Goal: Task Accomplishment & Management: Manage account settings

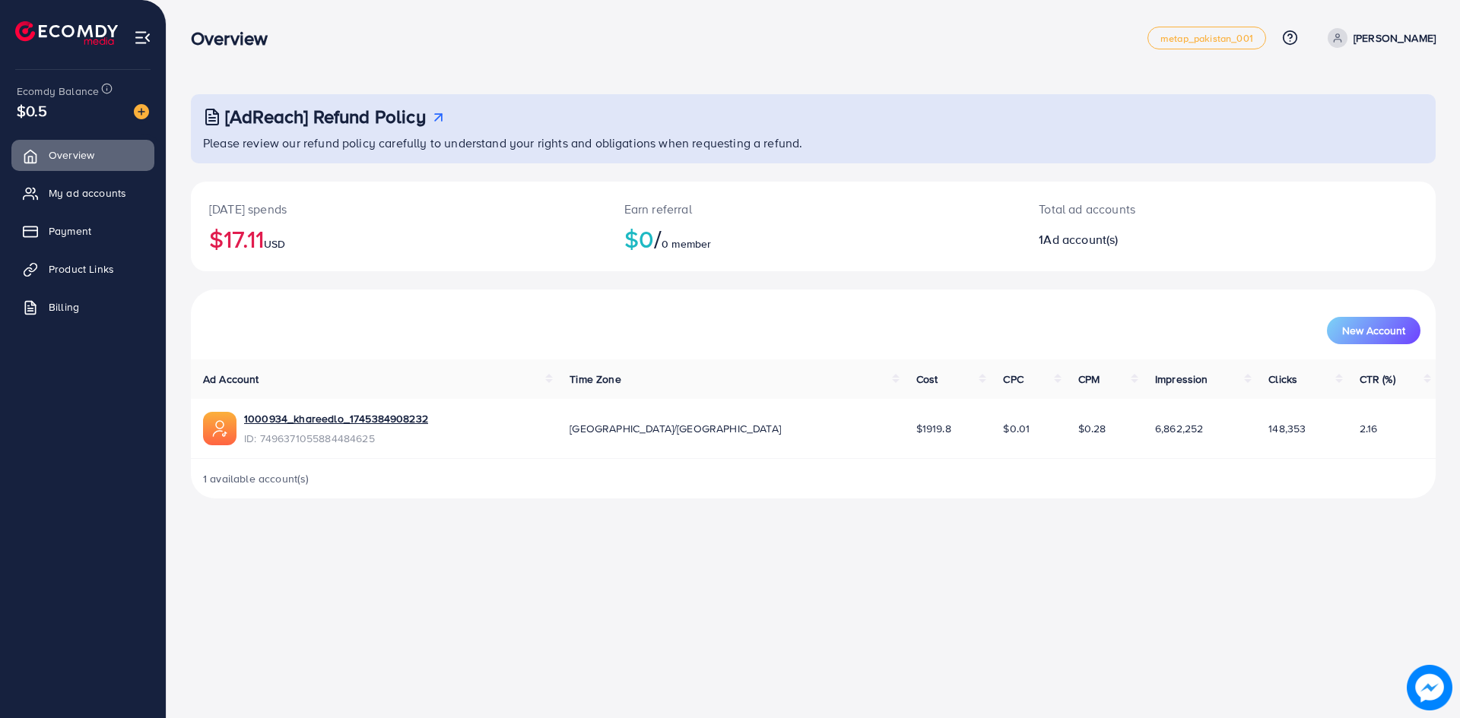
click at [178, 317] on div "[AdReach] Refund Policy Please review our refund policy carefully to understand…" at bounding box center [812, 261] width 1293 height 523
click at [321, 417] on link "1000934_khareedlo_1745384908232" at bounding box center [336, 418] width 184 height 15
click at [68, 224] on span "Payment" at bounding box center [73, 231] width 43 height 15
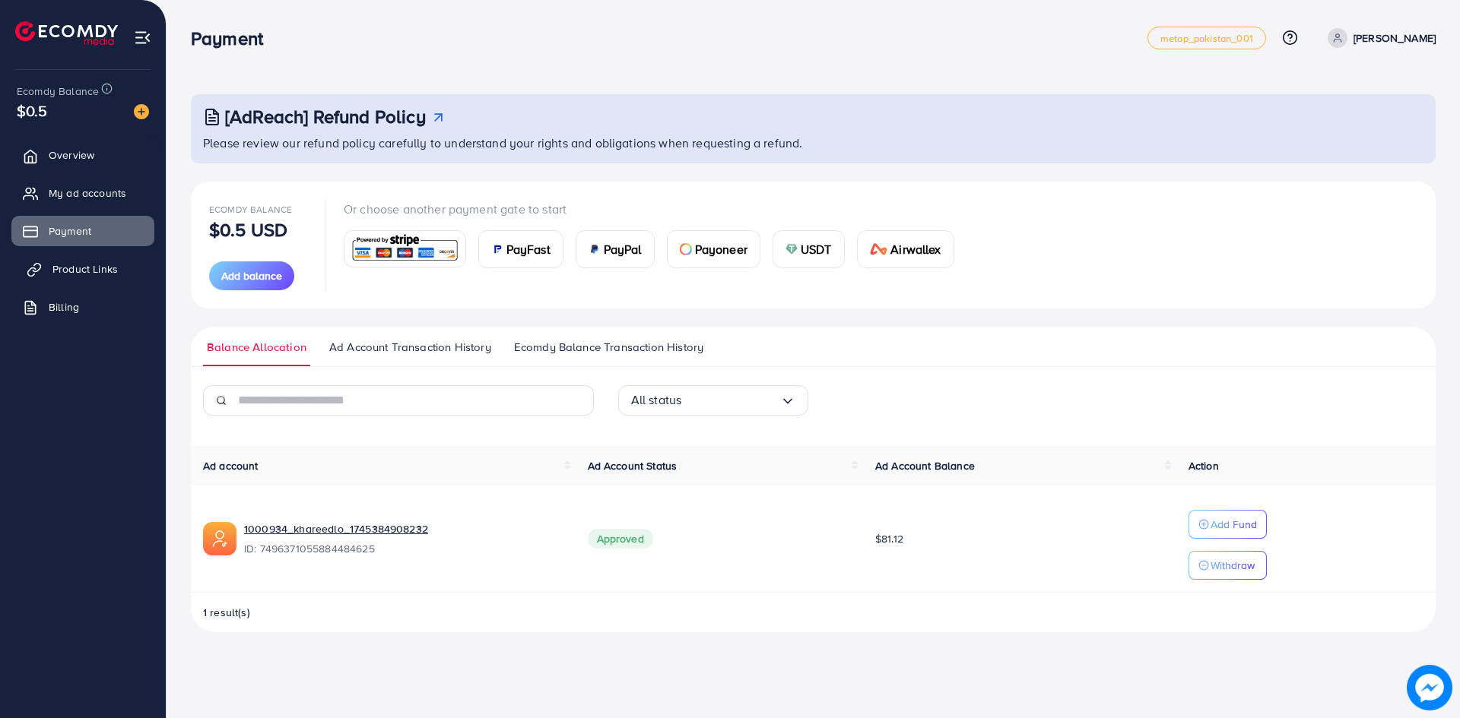
click at [84, 266] on span "Product Links" at bounding box center [84, 269] width 65 height 15
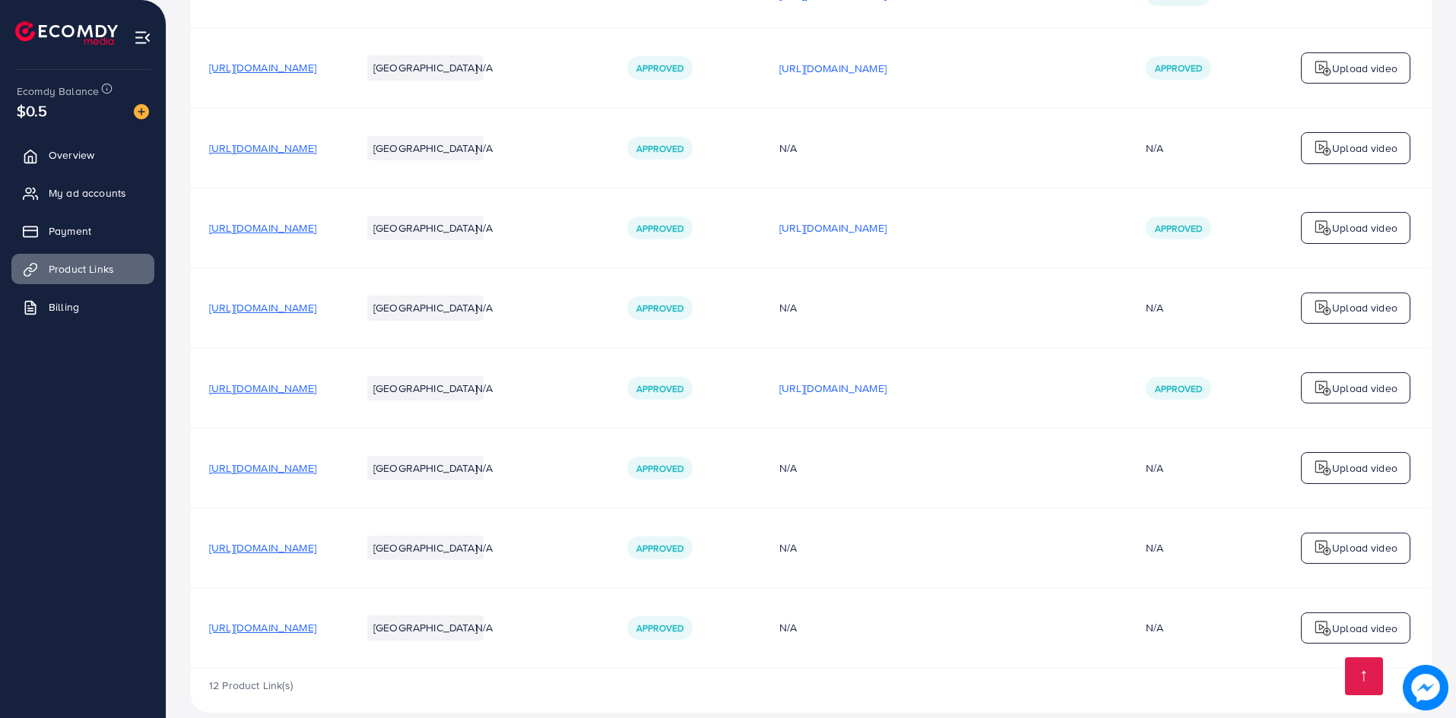
scroll to position [598, 0]
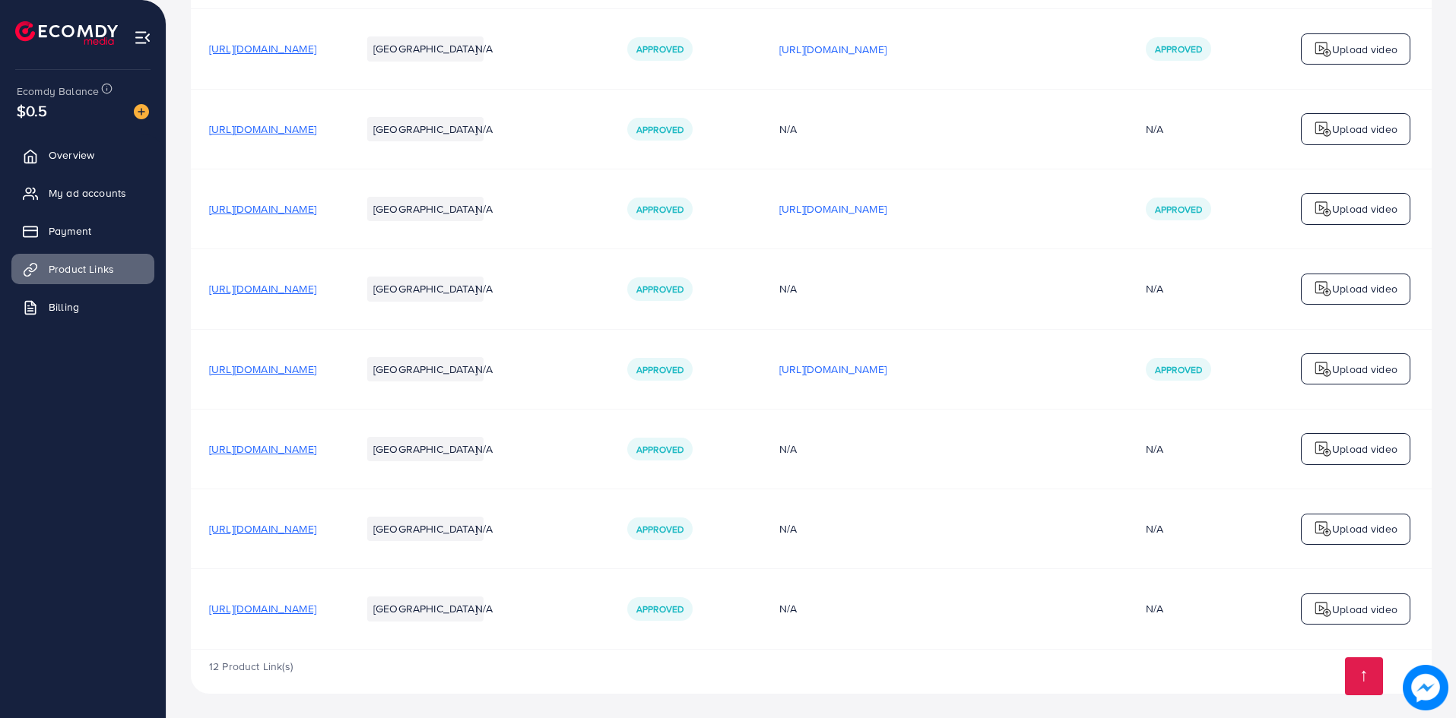
click at [306, 451] on span "[URL][DOMAIN_NAME]" at bounding box center [262, 449] width 107 height 15
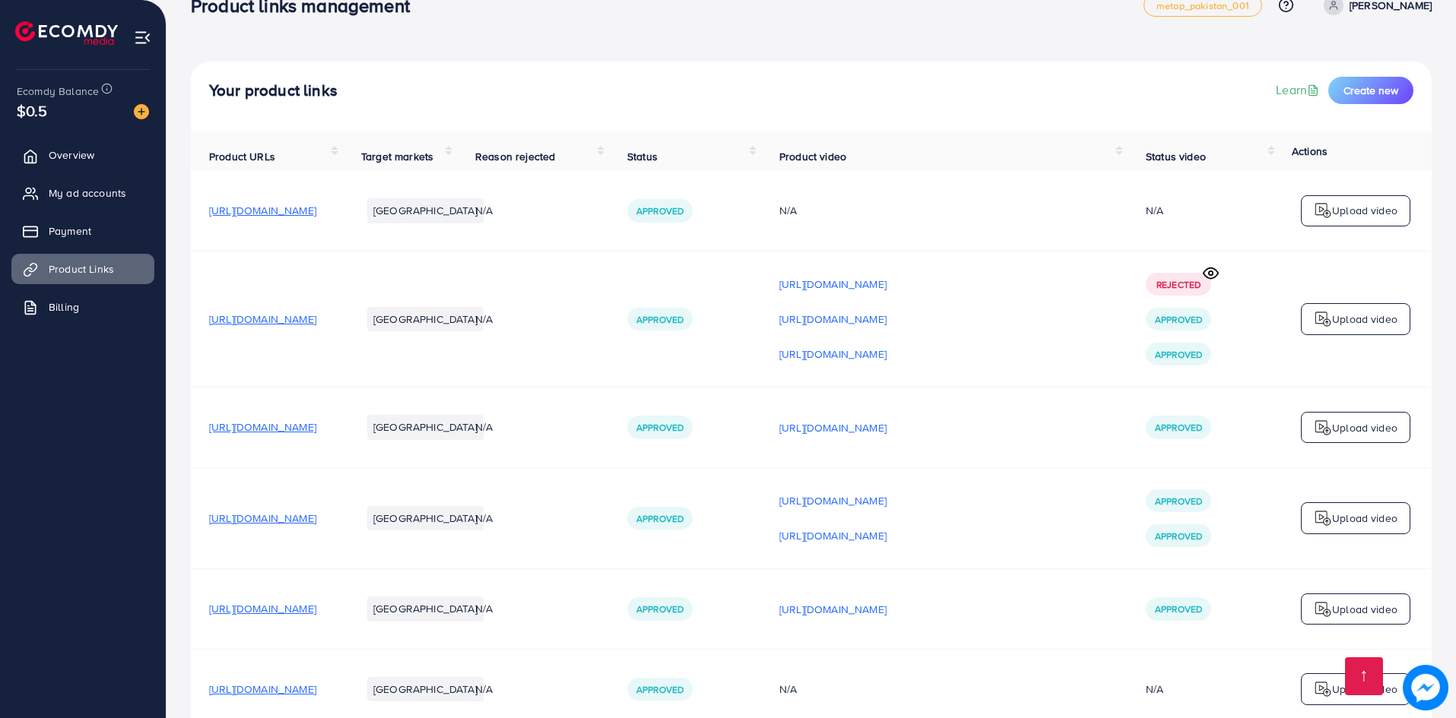
scroll to position [0, 0]
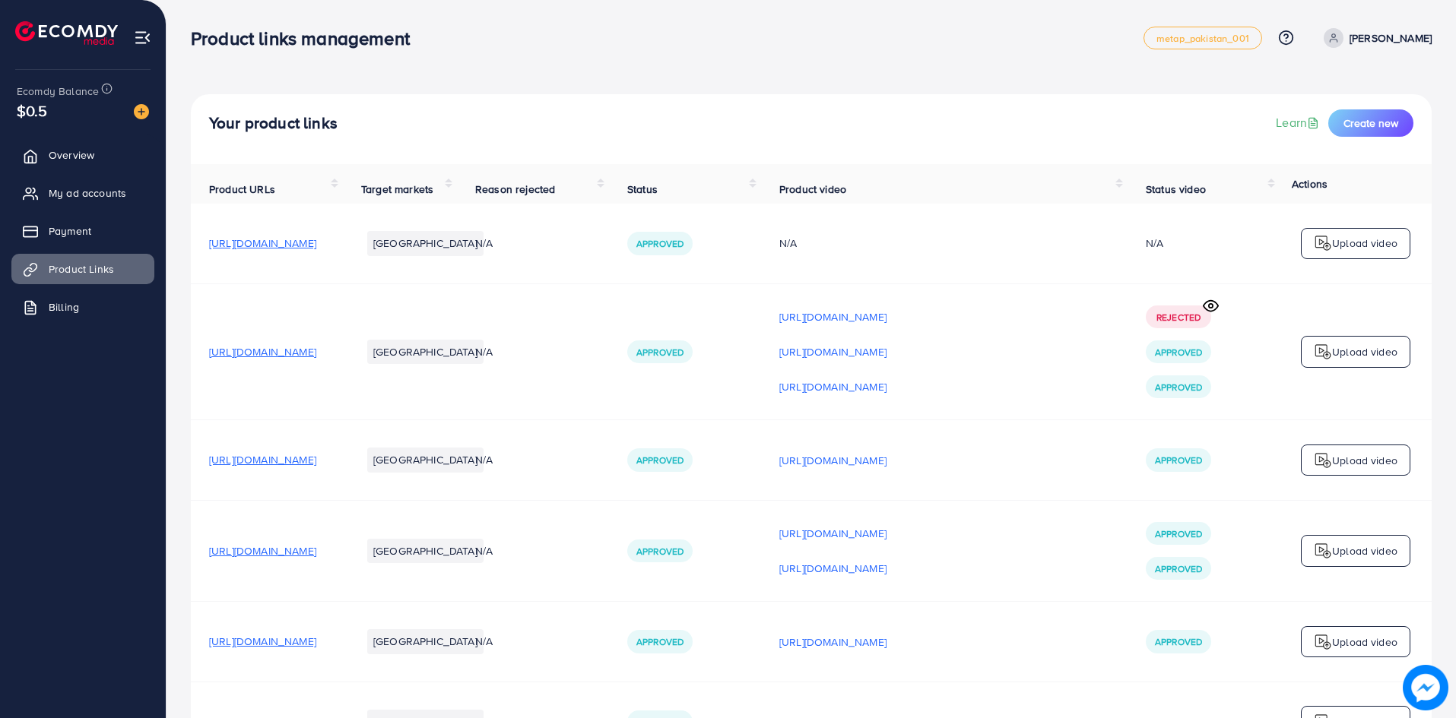
click at [300, 353] on span "[URL][DOMAIN_NAME]" at bounding box center [262, 351] width 107 height 15
